Goal: Use online tool/utility: Utilize a website feature to perform a specific function

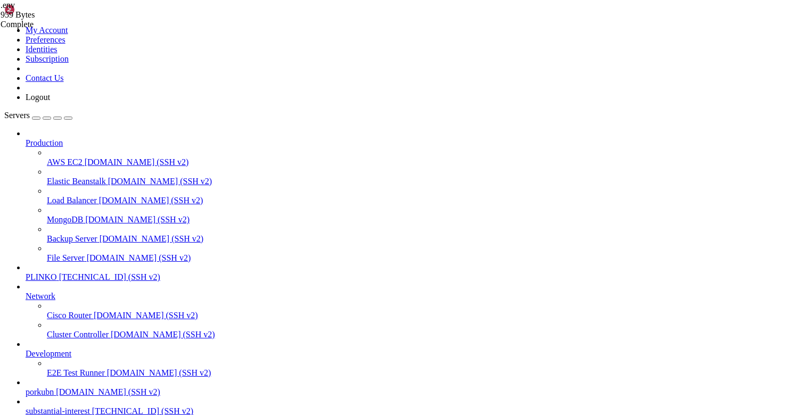
scroll to position [8, 0]
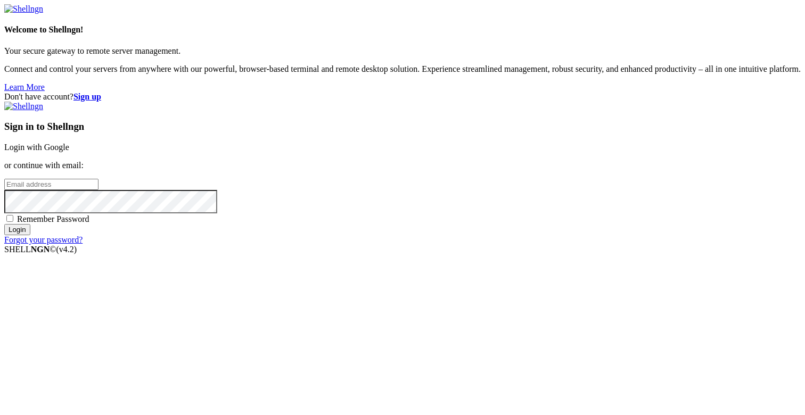
click at [69, 151] on link "Login with Google" at bounding box center [36, 147] width 65 height 9
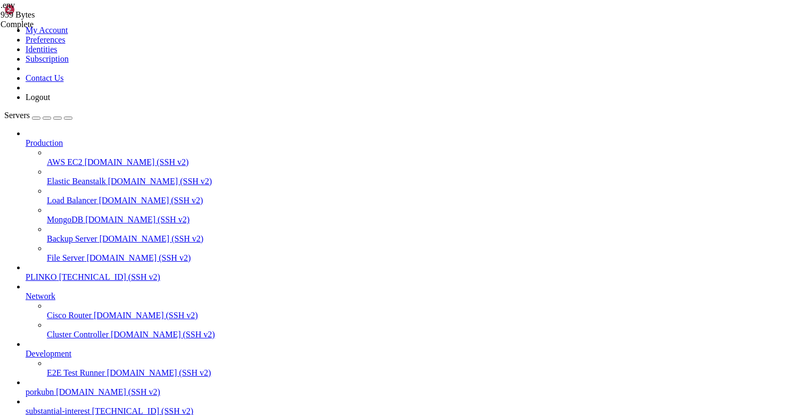
scroll to position [12704, 0]
drag, startPoint x: 45, startPoint y: 906, endPoint x: 9, endPoint y: 927, distance: 42.2
drag, startPoint x: 182, startPoint y: 841, endPoint x: 9, endPoint y: 794, distance: 180.0
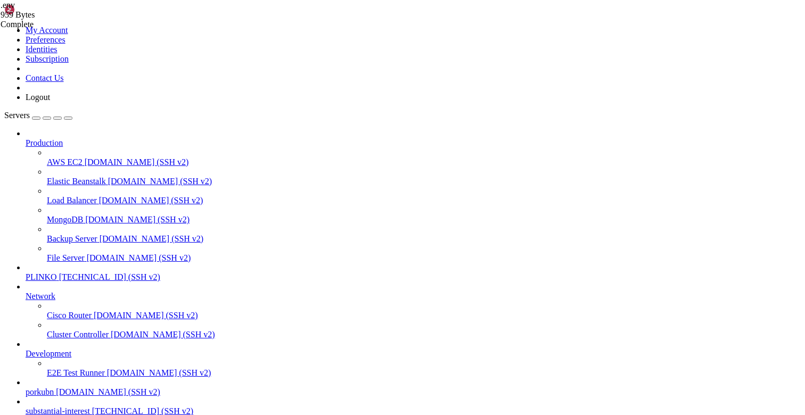
copy div "lore@ipsumdolorsitametco:~# # Adipisci elitse doei tempori utlaboree dolo magna…"
